Goal: Check status: Check status

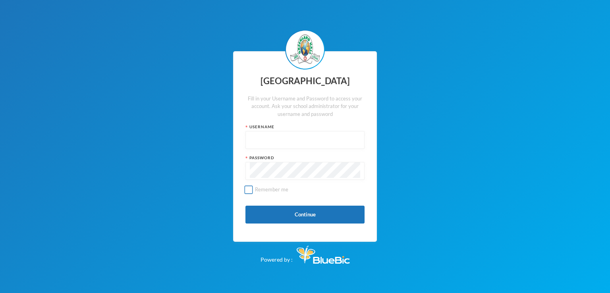
type input "glh22c8"
click at [248, 189] on input "Remember me" at bounding box center [249, 190] width 8 height 8
checkbox input "false"
click at [322, 216] on button "Continue" at bounding box center [305, 215] width 119 height 18
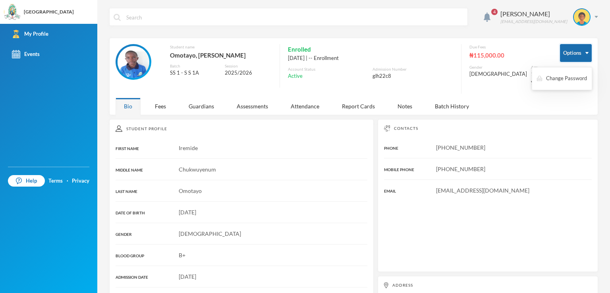
click at [564, 56] on button "Options" at bounding box center [576, 53] width 32 height 18
click at [582, 51] on button "Options" at bounding box center [576, 53] width 32 height 18
click at [158, 99] on div "Fees" at bounding box center [161, 106] width 28 height 17
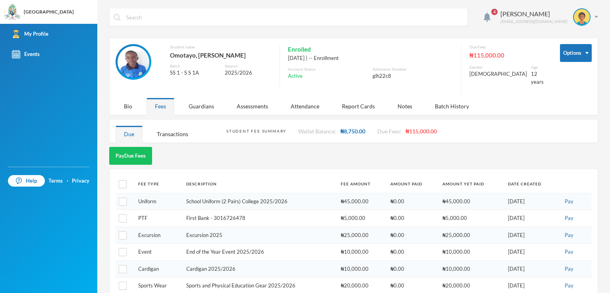
scroll to position [8, 0]
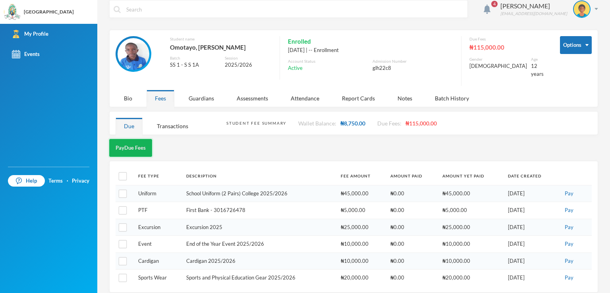
click at [130, 139] on button "Pay Due Fees" at bounding box center [130, 148] width 43 height 18
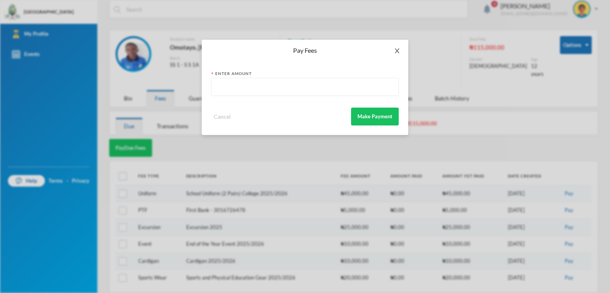
click at [401, 53] on span "Close" at bounding box center [397, 51] width 22 height 22
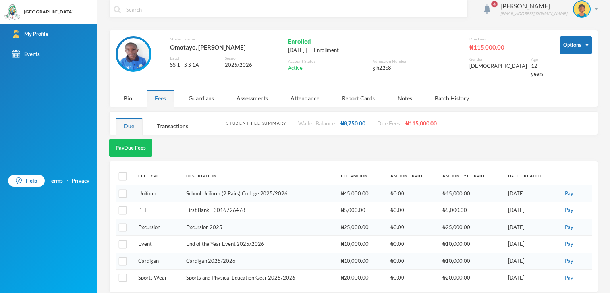
click at [401, 53] on div "[DATE] | -- Enrollment" at bounding box center [370, 50] width 165 height 8
click at [182, 124] on div "Transactions" at bounding box center [173, 126] width 48 height 17
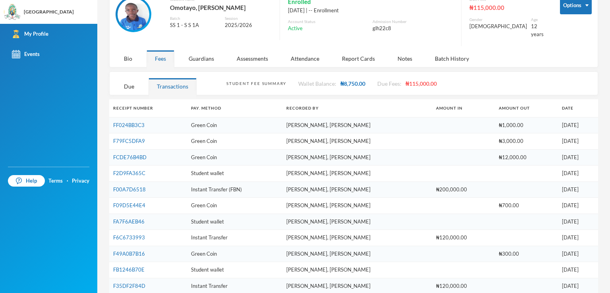
scroll to position [45, 0]
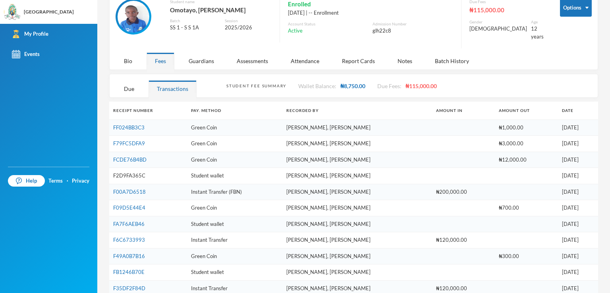
click at [122, 172] on link "F2D9FA365C" at bounding box center [129, 175] width 32 height 6
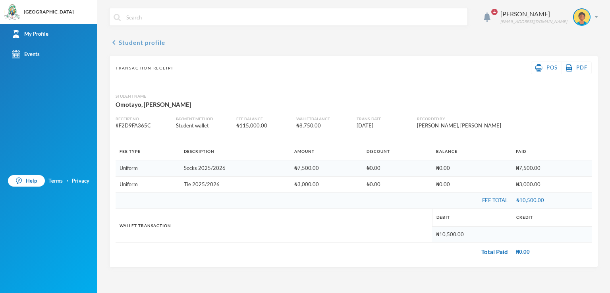
click at [121, 44] on button "chevron_left Student profile" at bounding box center [137, 43] width 56 height 10
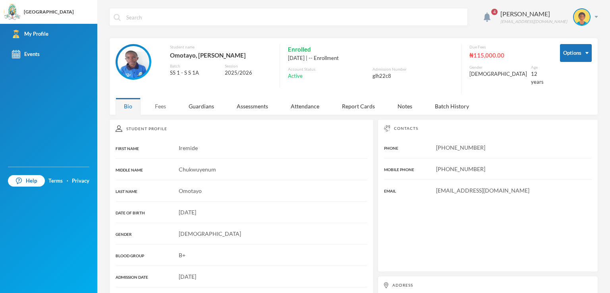
click at [161, 103] on div "Fees" at bounding box center [161, 106] width 28 height 17
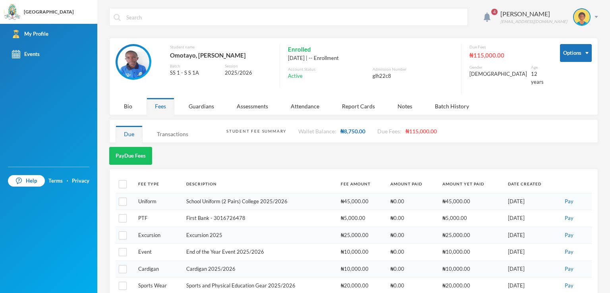
click at [177, 133] on div "Transactions" at bounding box center [173, 134] width 48 height 17
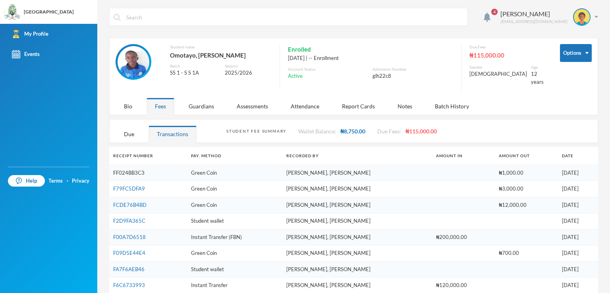
click at [133, 170] on link "FF024BB3C3" at bounding box center [128, 173] width 31 height 6
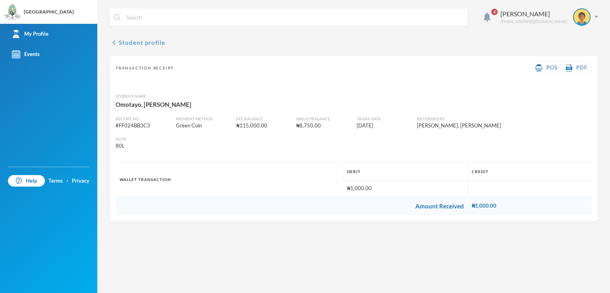
click at [114, 40] on icon "chevron_left" at bounding box center [114, 43] width 10 height 10
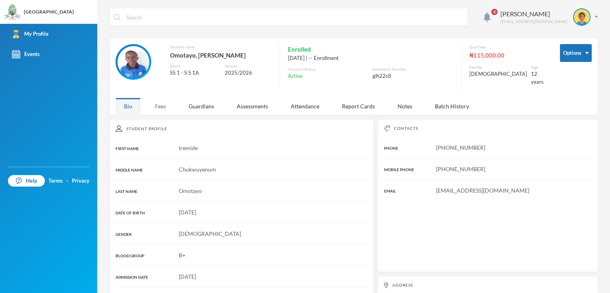
click at [159, 101] on div "Fees" at bounding box center [161, 106] width 28 height 17
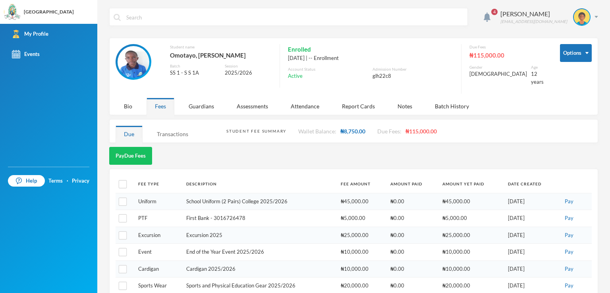
click at [178, 130] on div "Transactions" at bounding box center [173, 134] width 48 height 17
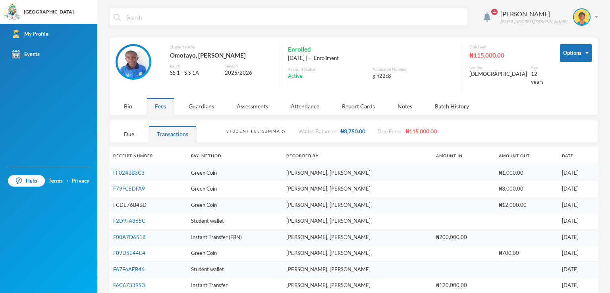
click at [133, 202] on link "FCDE76B4BD" at bounding box center [129, 205] width 33 height 6
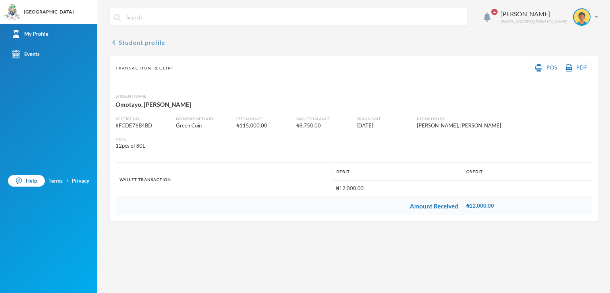
click at [124, 43] on button "chevron_left Student profile" at bounding box center [137, 43] width 56 height 10
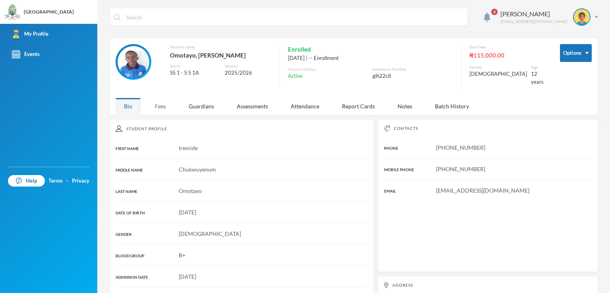
click at [162, 102] on div "Fees" at bounding box center [161, 106] width 28 height 17
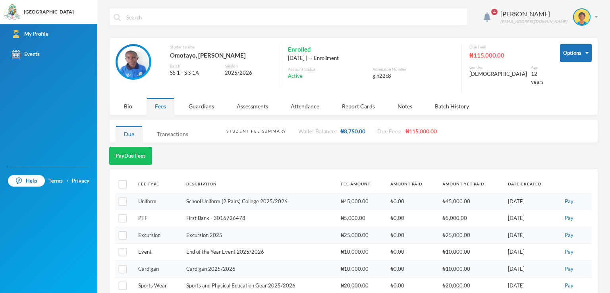
click at [164, 129] on div "Transactions" at bounding box center [173, 134] width 48 height 17
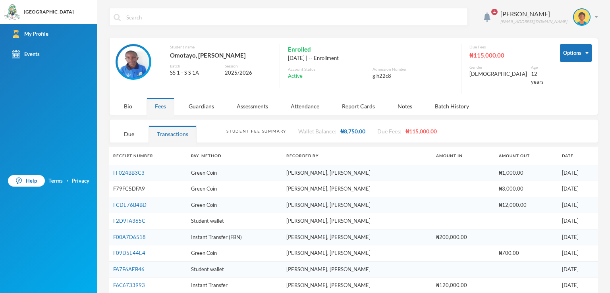
click at [125, 186] on link "F79FC5DFA9" at bounding box center [129, 189] width 32 height 6
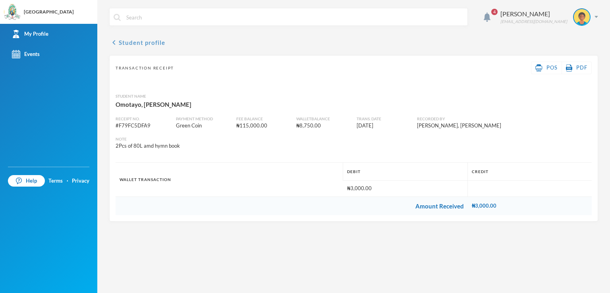
click at [118, 42] on button "chevron_left Student profile" at bounding box center [137, 43] width 56 height 10
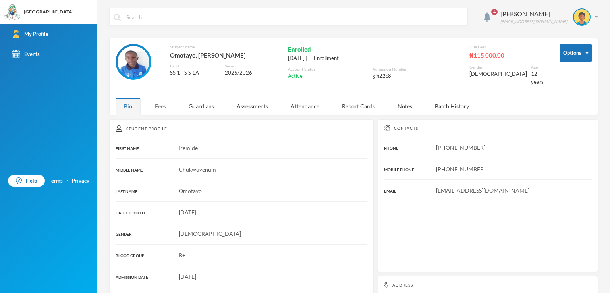
click at [166, 105] on div "Fees" at bounding box center [161, 106] width 28 height 17
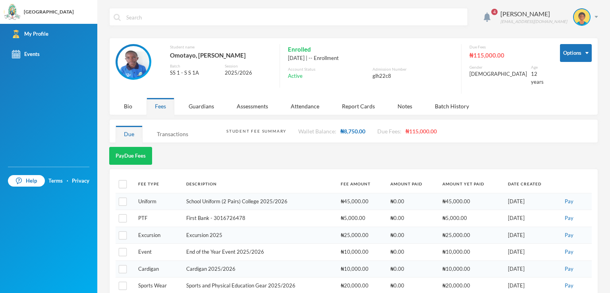
click at [176, 131] on div "Transactions" at bounding box center [173, 134] width 48 height 17
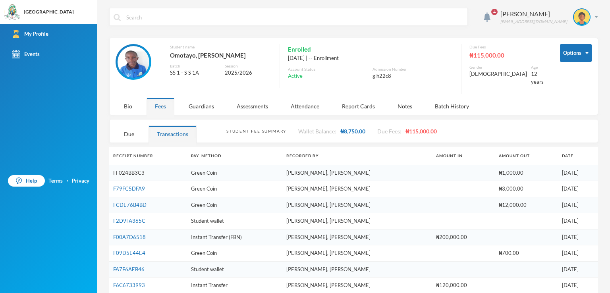
click at [124, 170] on link "FF024BB3C3" at bounding box center [128, 173] width 31 height 6
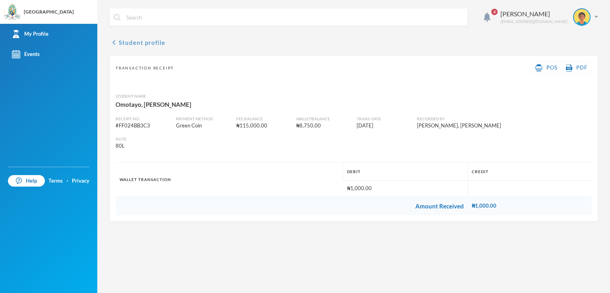
click at [126, 41] on button "chevron_left Student profile" at bounding box center [137, 43] width 56 height 10
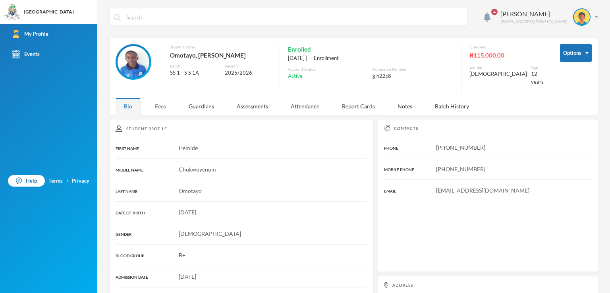
click at [164, 99] on div "Fees" at bounding box center [161, 106] width 28 height 17
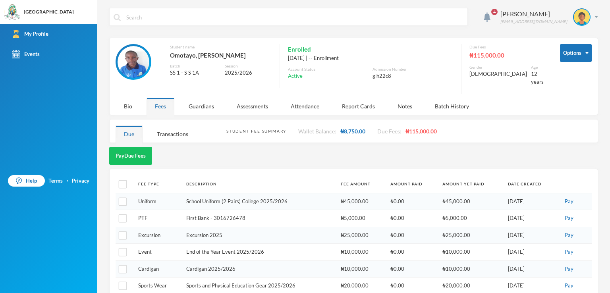
click at [163, 103] on div "Fees" at bounding box center [161, 106] width 28 height 17
click at [174, 130] on div "Transactions" at bounding box center [173, 134] width 48 height 17
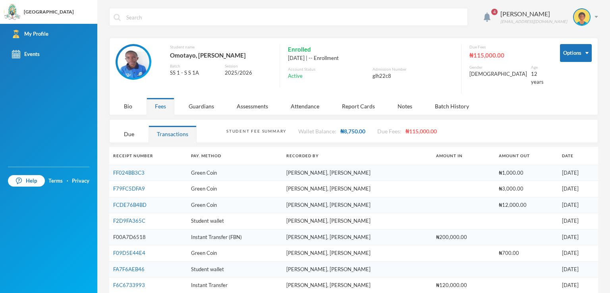
click at [133, 234] on link "F00A7D6518" at bounding box center [129, 237] width 33 height 6
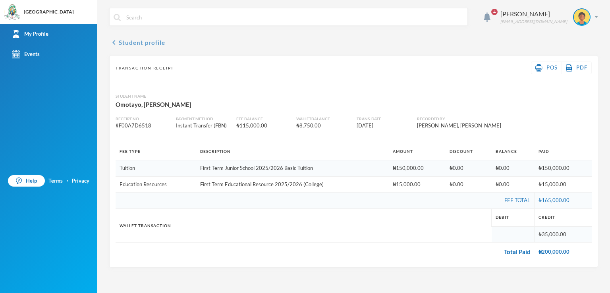
click at [115, 42] on icon "chevron_left" at bounding box center [114, 43] width 10 height 10
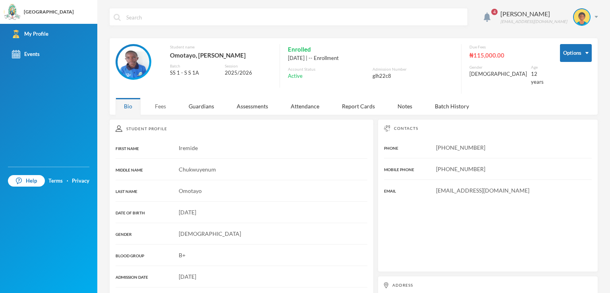
click at [158, 99] on div "Fees" at bounding box center [161, 106] width 28 height 17
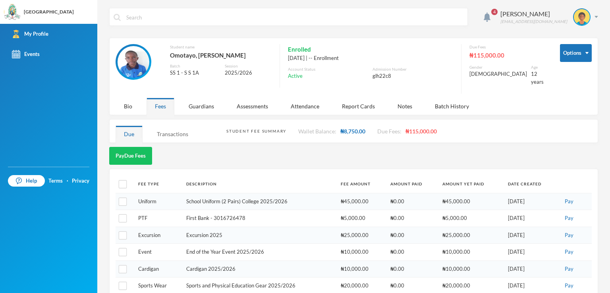
click at [177, 130] on div "Transactions" at bounding box center [173, 134] width 48 height 17
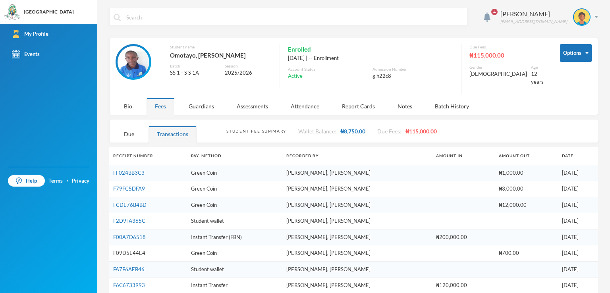
click at [132, 250] on link "F09D5E44E4" at bounding box center [129, 253] width 32 height 6
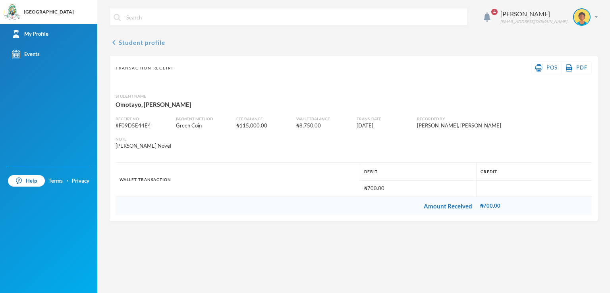
click at [114, 41] on icon "chevron_left" at bounding box center [114, 43] width 10 height 10
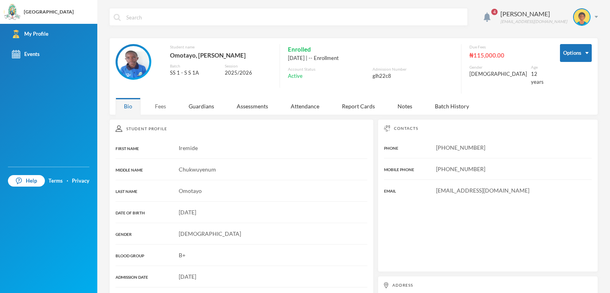
click at [159, 104] on div "Fees" at bounding box center [161, 106] width 28 height 17
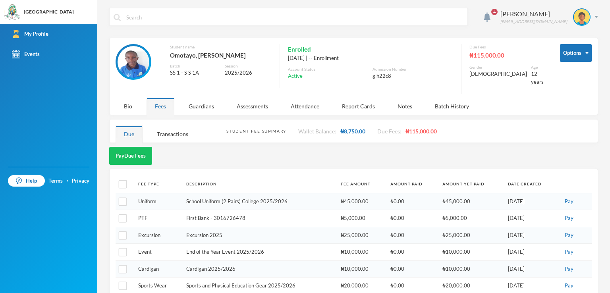
scroll to position [8, 0]
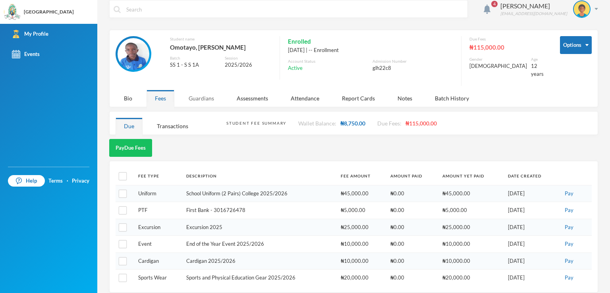
click at [205, 95] on div "Guardians" at bounding box center [201, 98] width 42 height 17
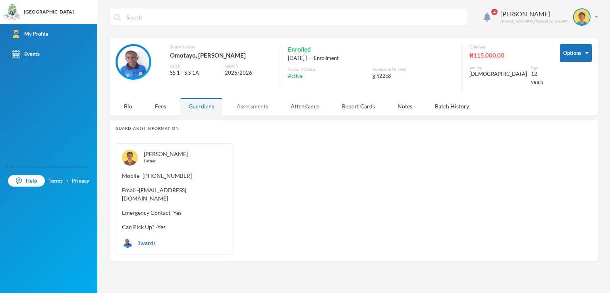
click at [264, 100] on div "Assessments" at bounding box center [252, 106] width 48 height 17
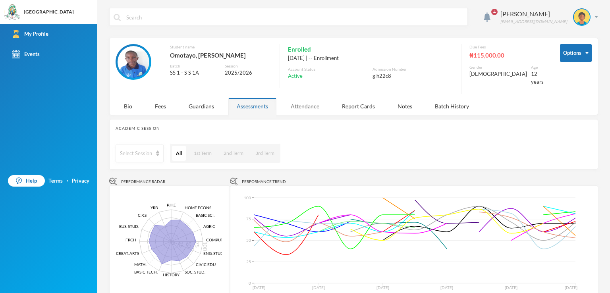
click at [306, 101] on div "Attendance" at bounding box center [304, 106] width 45 height 17
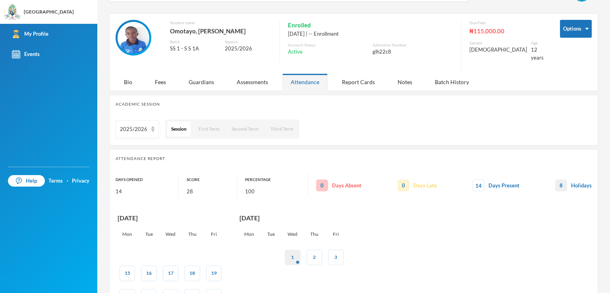
scroll to position [8, 0]
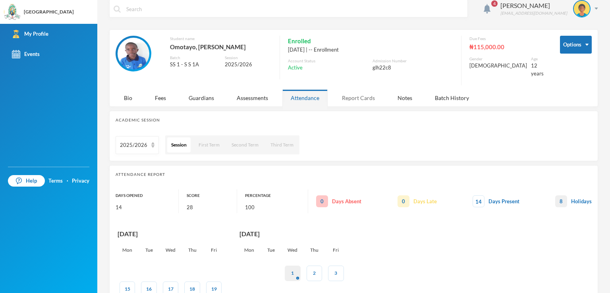
click at [359, 93] on div "Report Cards" at bounding box center [359, 97] width 50 height 17
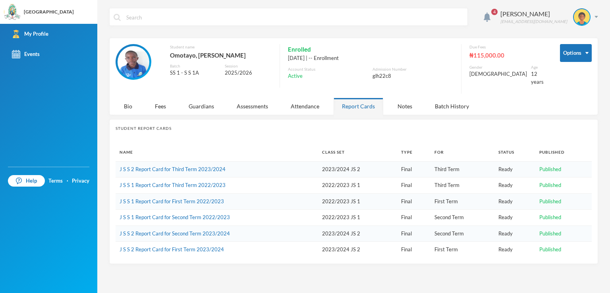
scroll to position [0, 0]
click at [210, 166] on link "J S S 2 Report Card for Third Term 2023/2024" at bounding box center [173, 169] width 106 height 6
